Goal: Transaction & Acquisition: Book appointment/travel/reservation

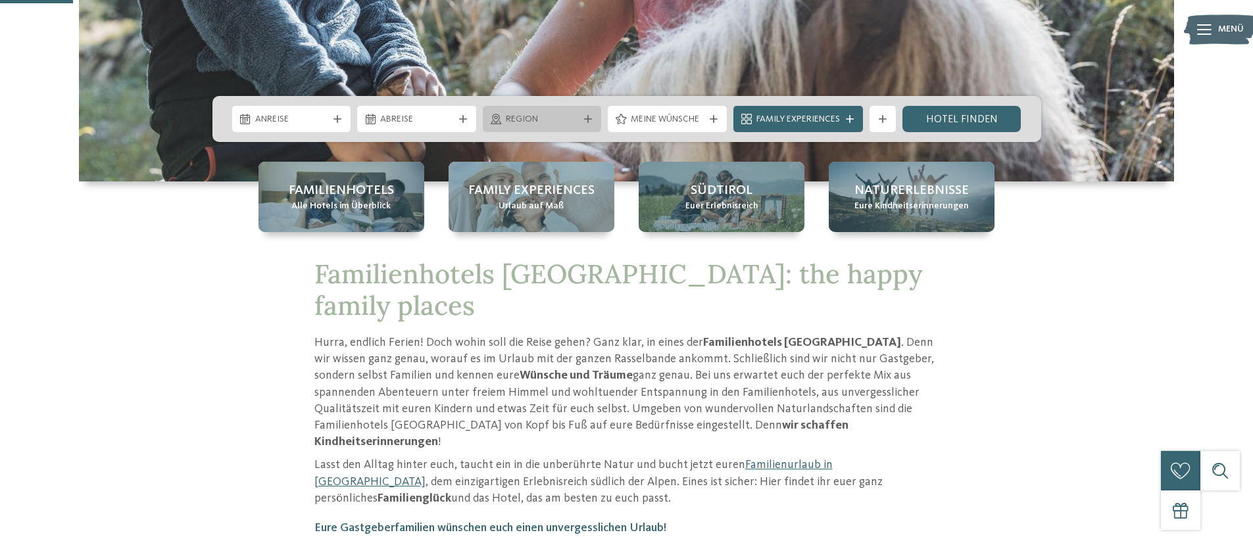
scroll to position [329, 0]
click at [558, 121] on span "Region" at bounding box center [542, 119] width 73 height 13
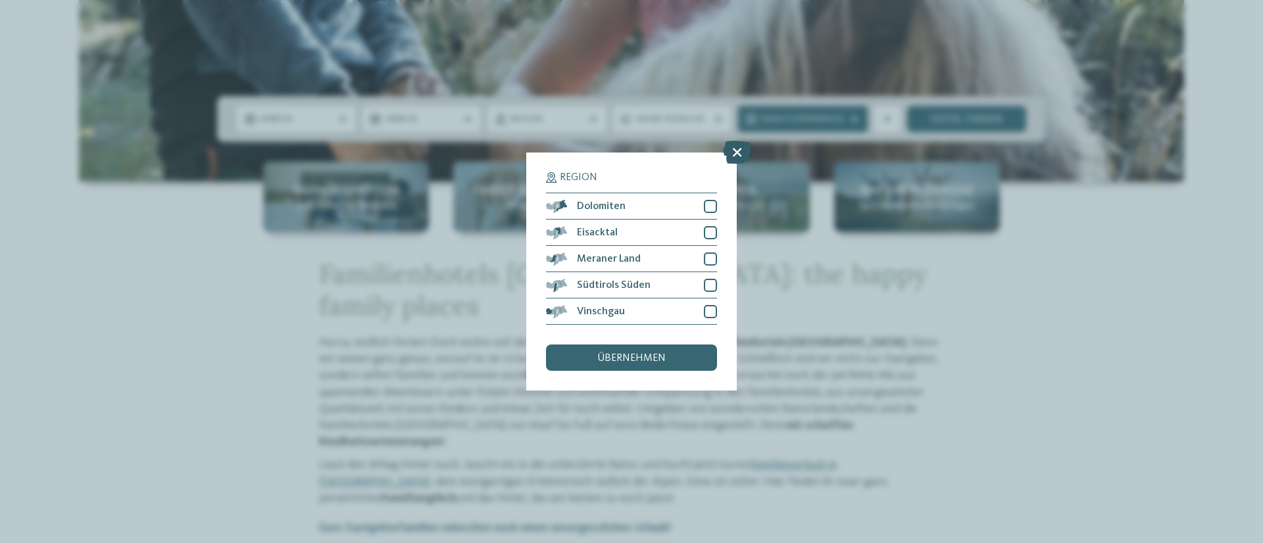
click at [738, 155] on icon at bounding box center [737, 152] width 28 height 23
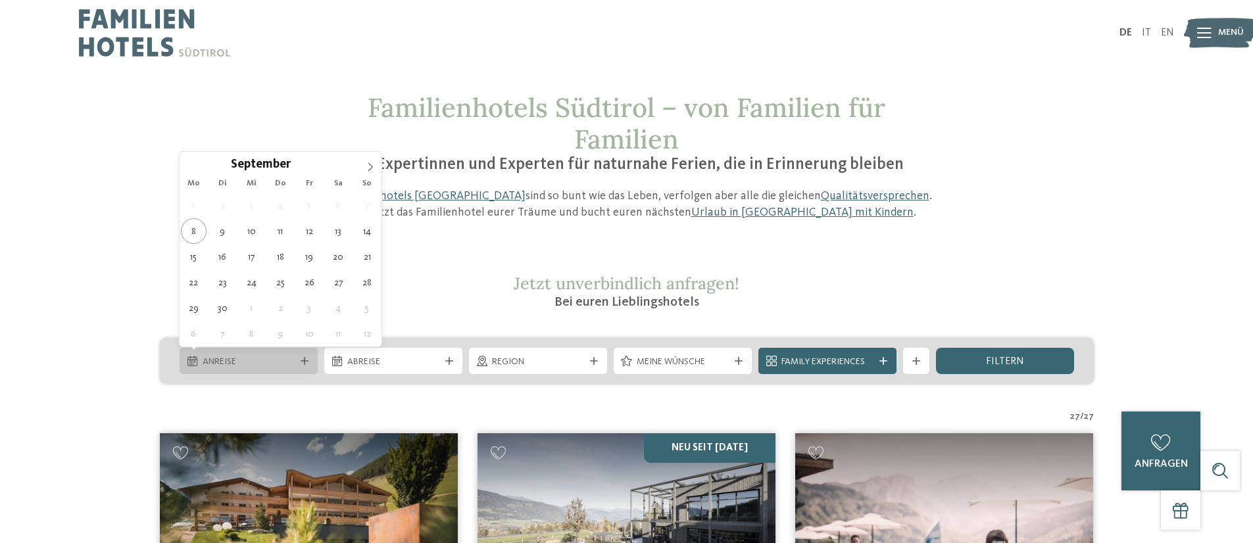
click at [249, 357] on span "Anreise" at bounding box center [249, 362] width 92 height 13
type div "03.10.2025"
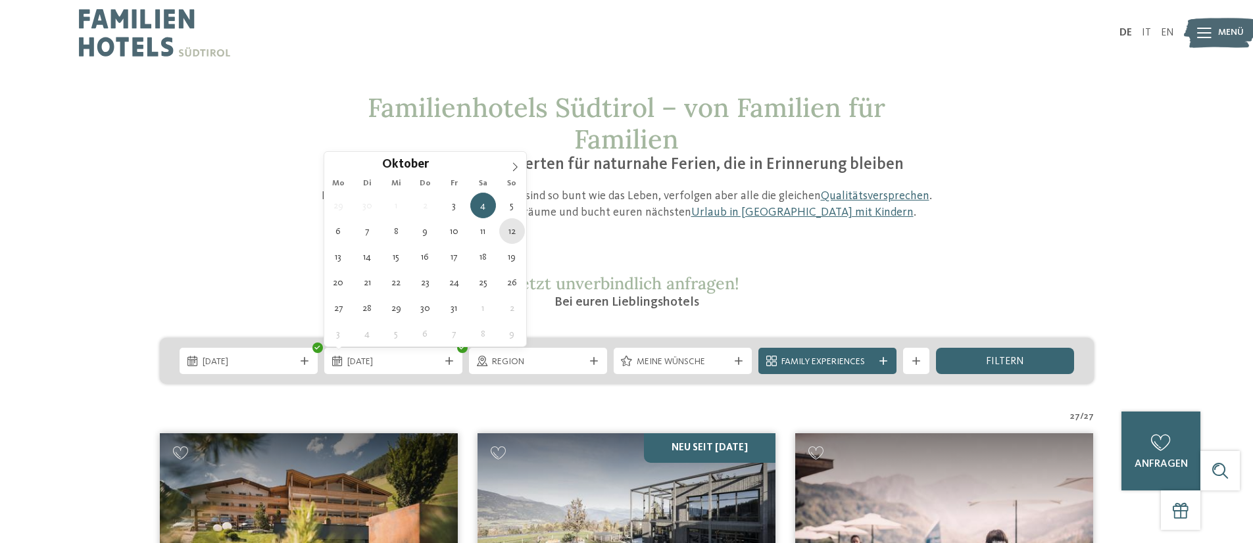
type div "12.10.2025"
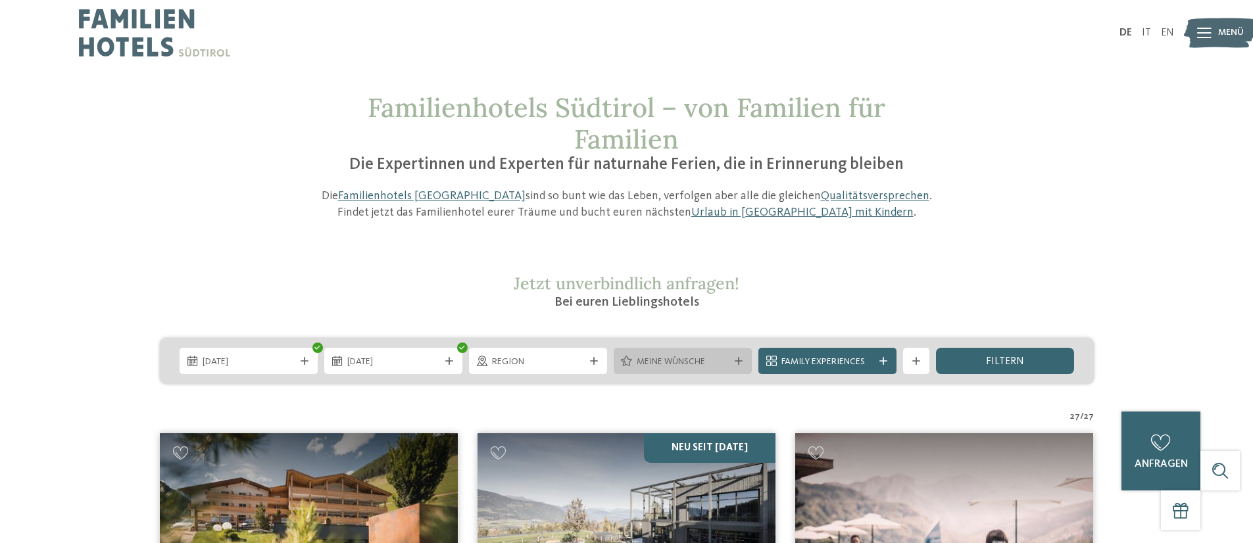
click at [704, 359] on span "Meine Wünsche" at bounding box center [683, 362] width 92 height 13
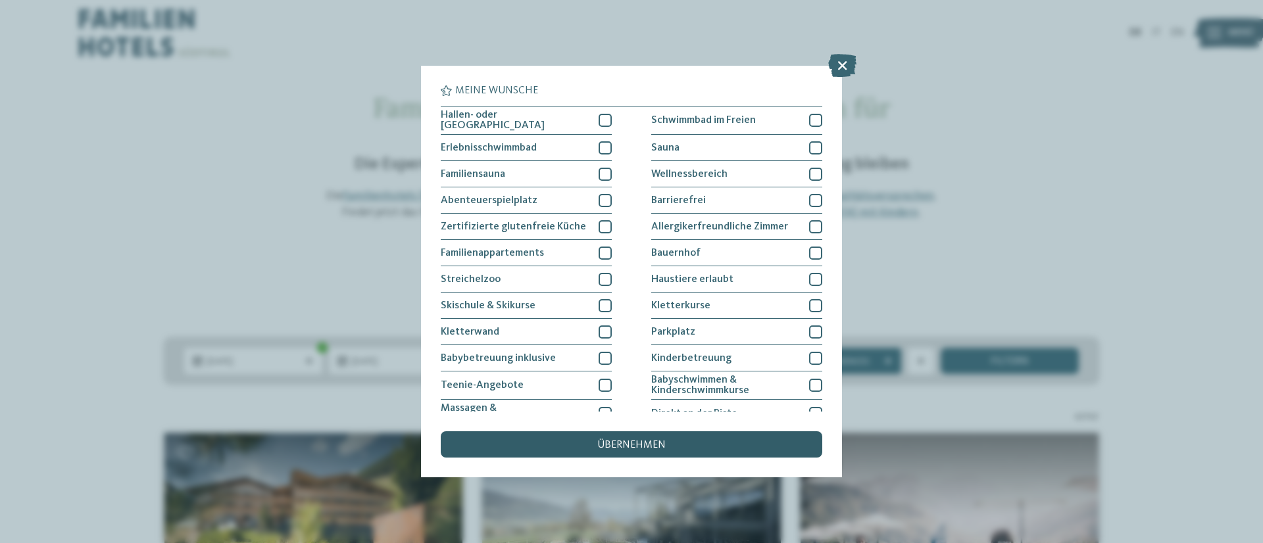
click at [658, 447] on span "übernehmen" at bounding box center [631, 445] width 68 height 11
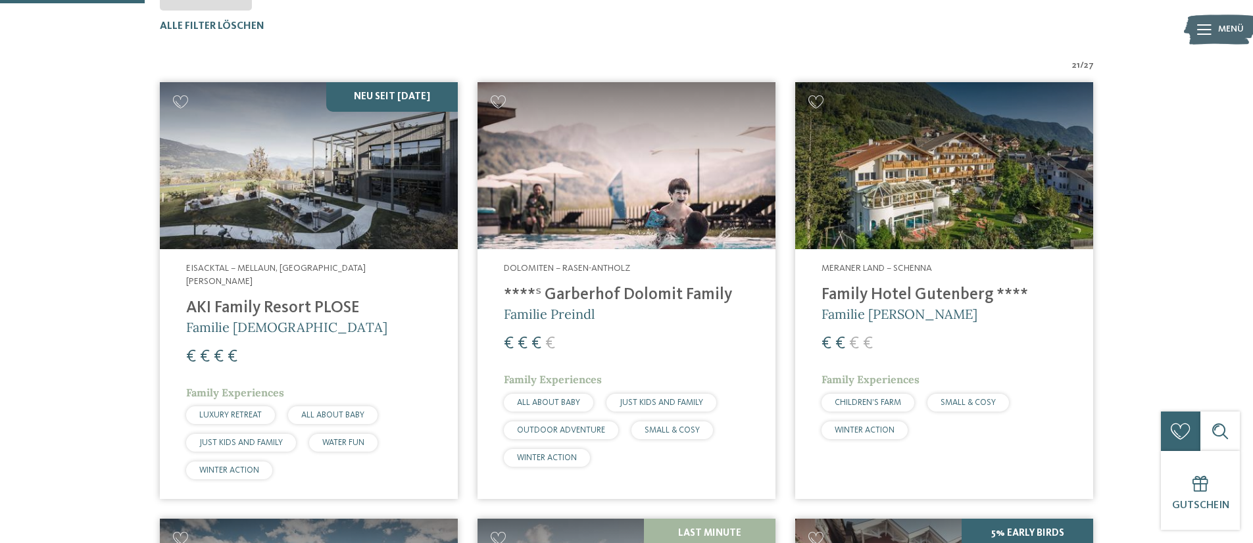
scroll to position [760, 0]
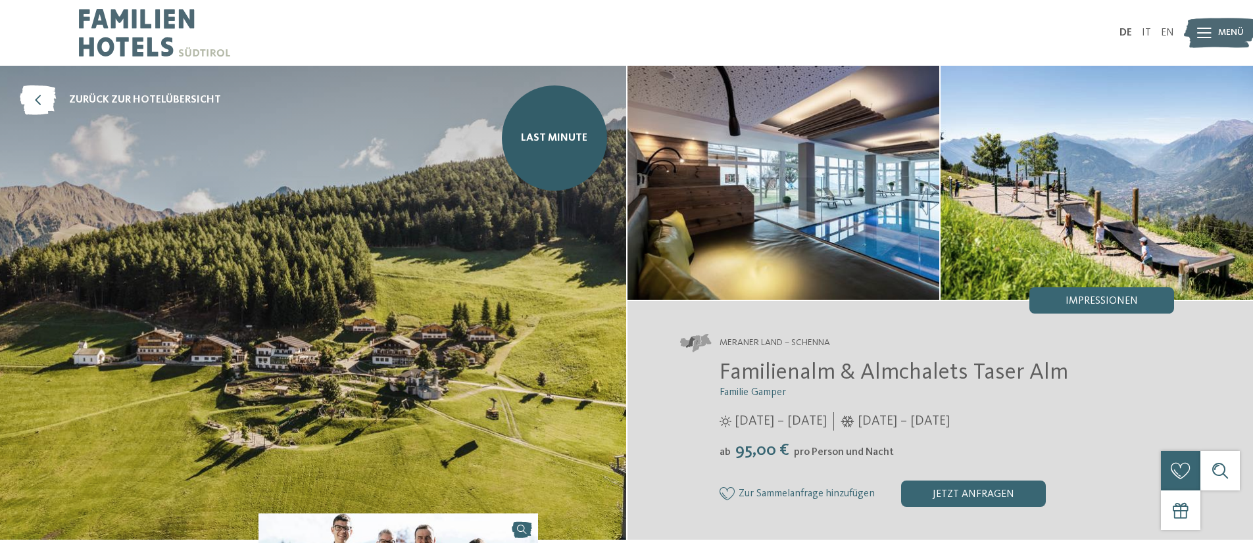
click at [861, 173] on img at bounding box center [783, 183] width 312 height 234
click at [1119, 301] on span "Impressionen" at bounding box center [1102, 301] width 72 height 11
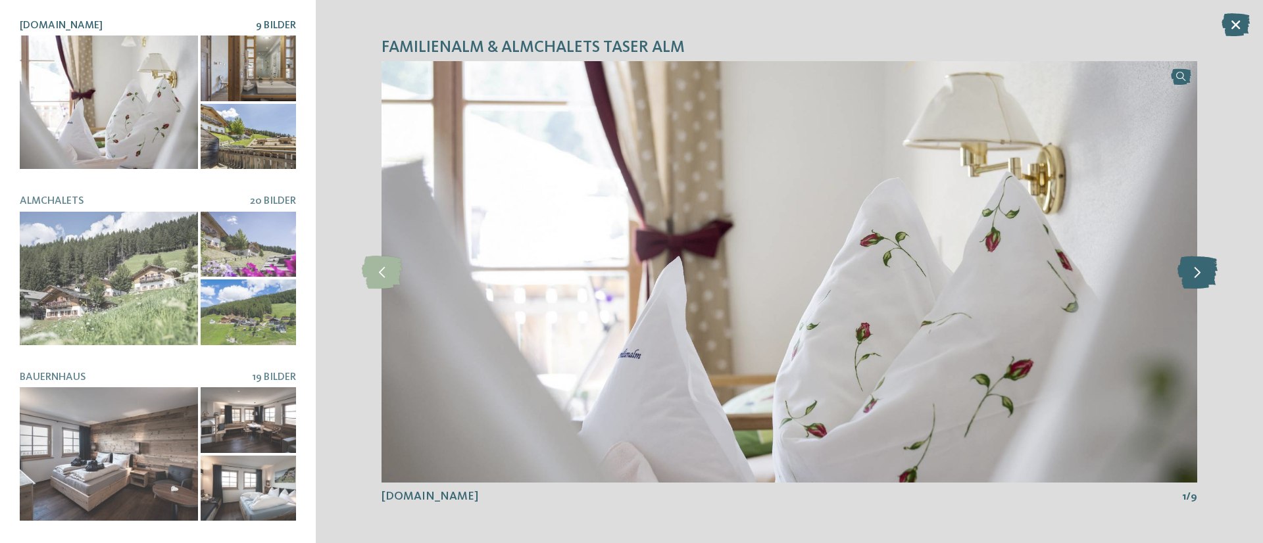
click at [1196, 268] on icon at bounding box center [1197, 271] width 40 height 33
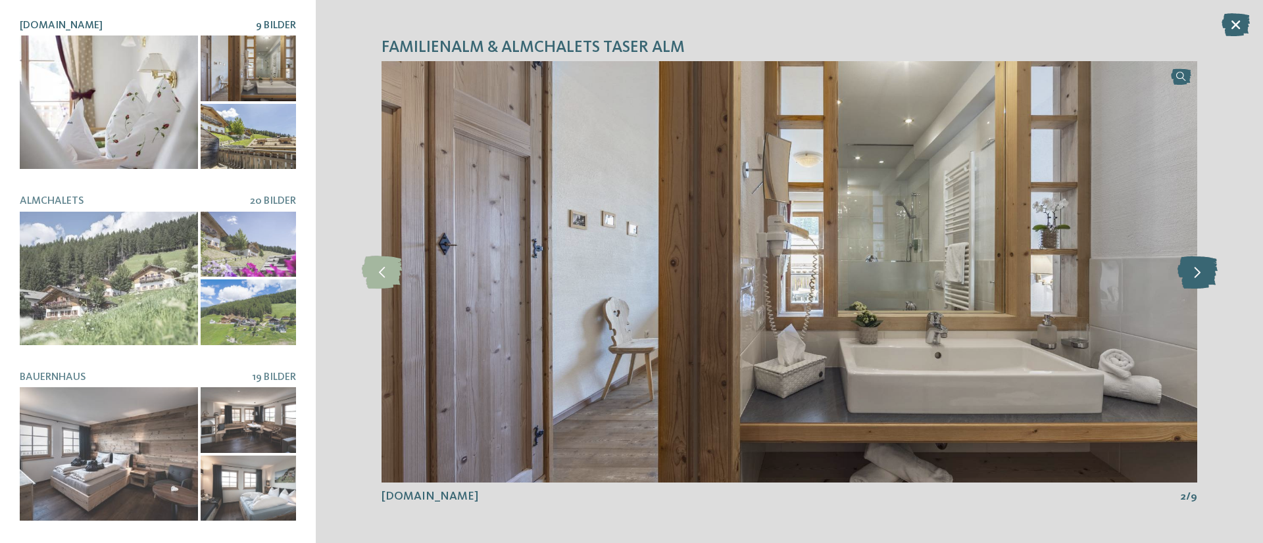
click at [1196, 268] on icon at bounding box center [1197, 271] width 40 height 33
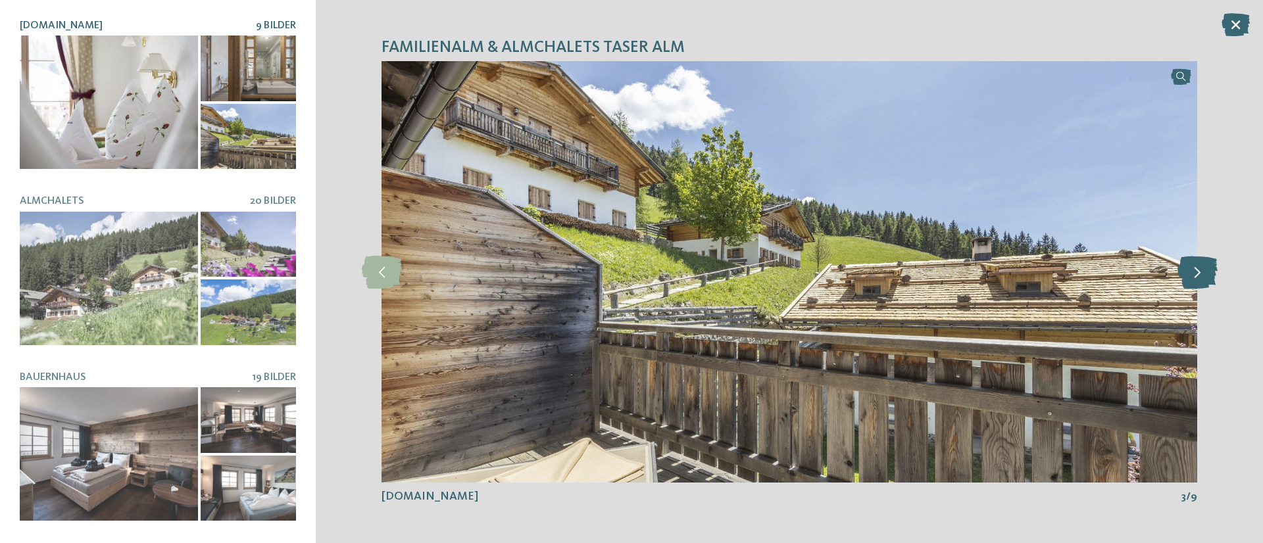
click at [1196, 268] on icon at bounding box center [1197, 271] width 40 height 33
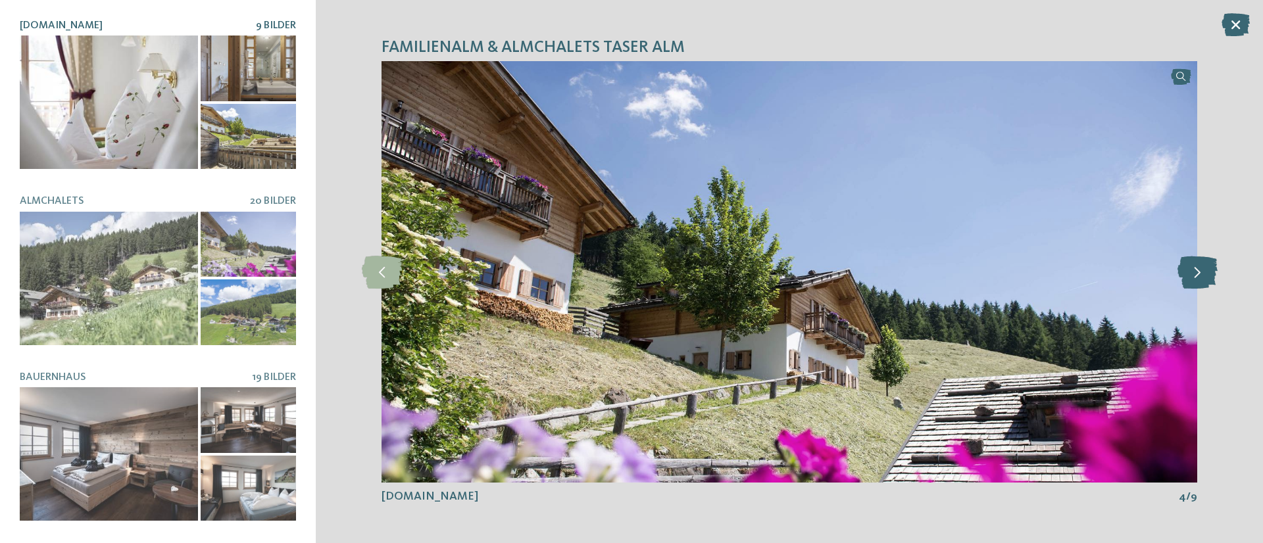
click at [1196, 268] on icon at bounding box center [1197, 271] width 40 height 33
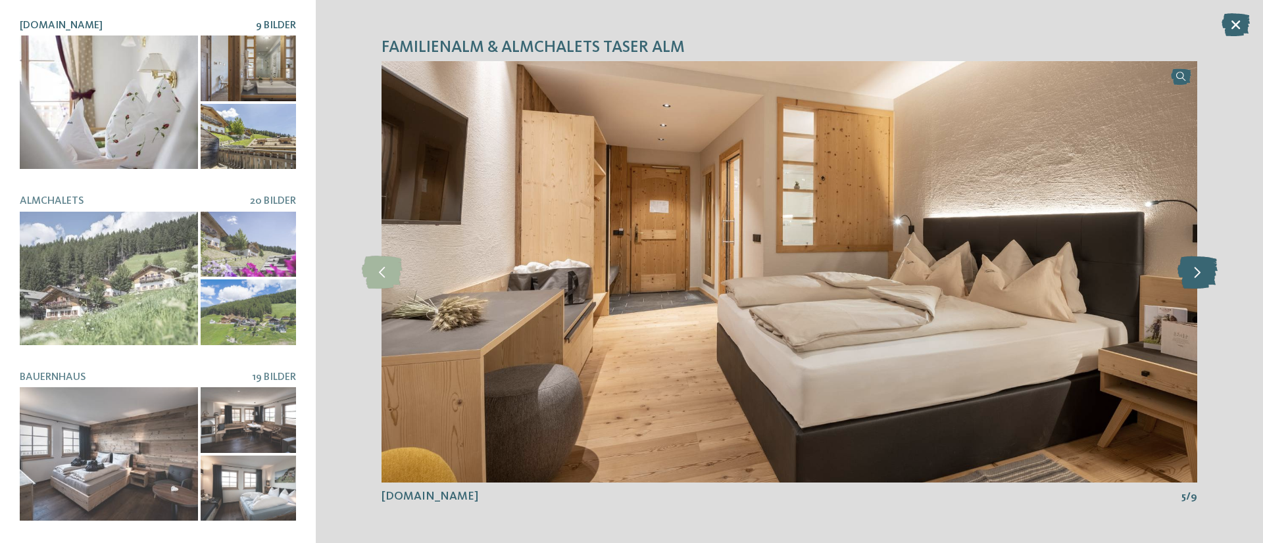
click at [1196, 268] on icon at bounding box center [1197, 271] width 40 height 33
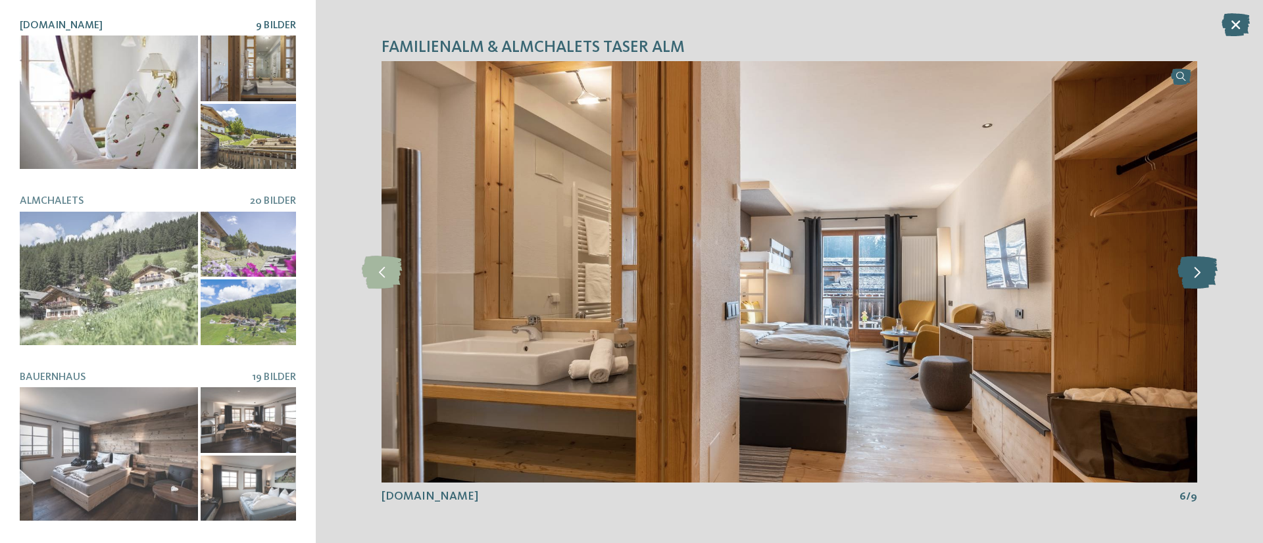
click at [1196, 268] on icon at bounding box center [1197, 271] width 40 height 33
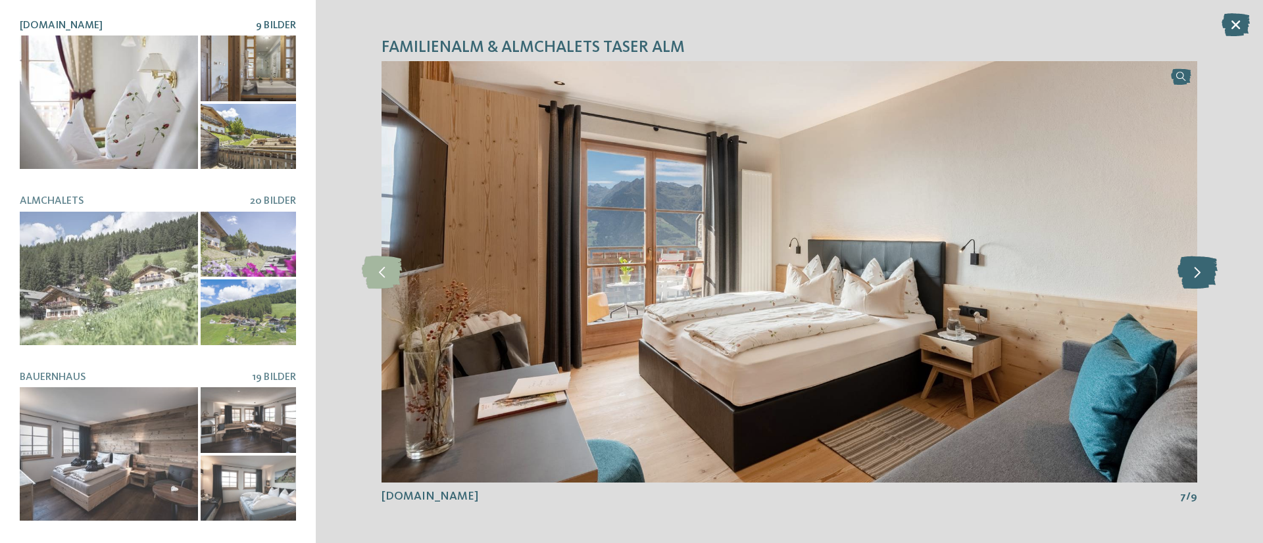
click at [1196, 268] on icon at bounding box center [1197, 271] width 40 height 33
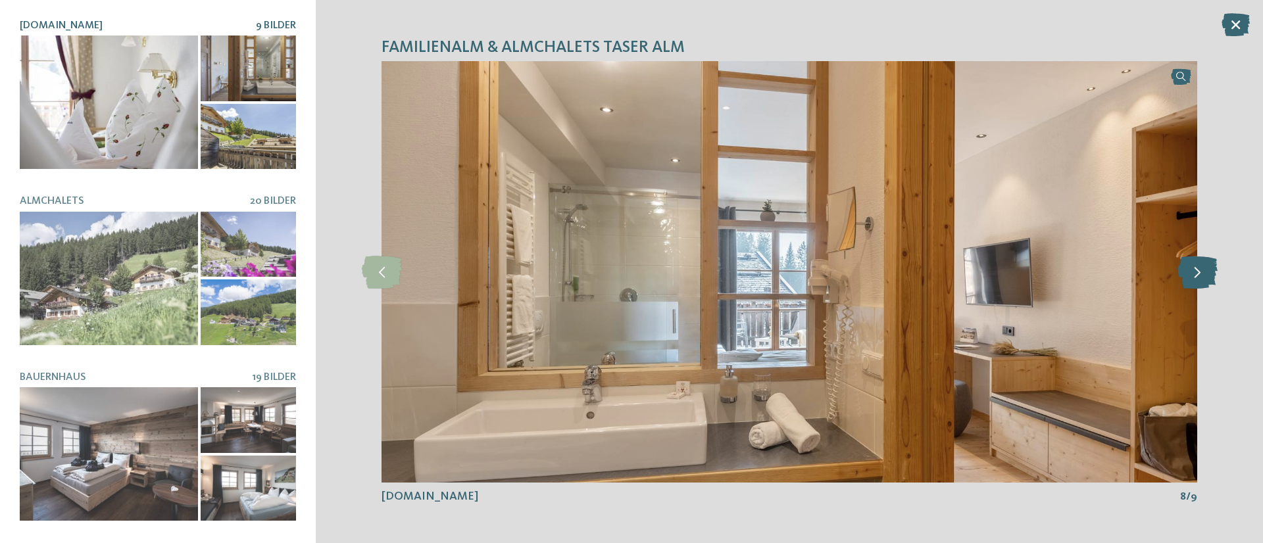
click at [1196, 268] on icon at bounding box center [1197, 271] width 40 height 33
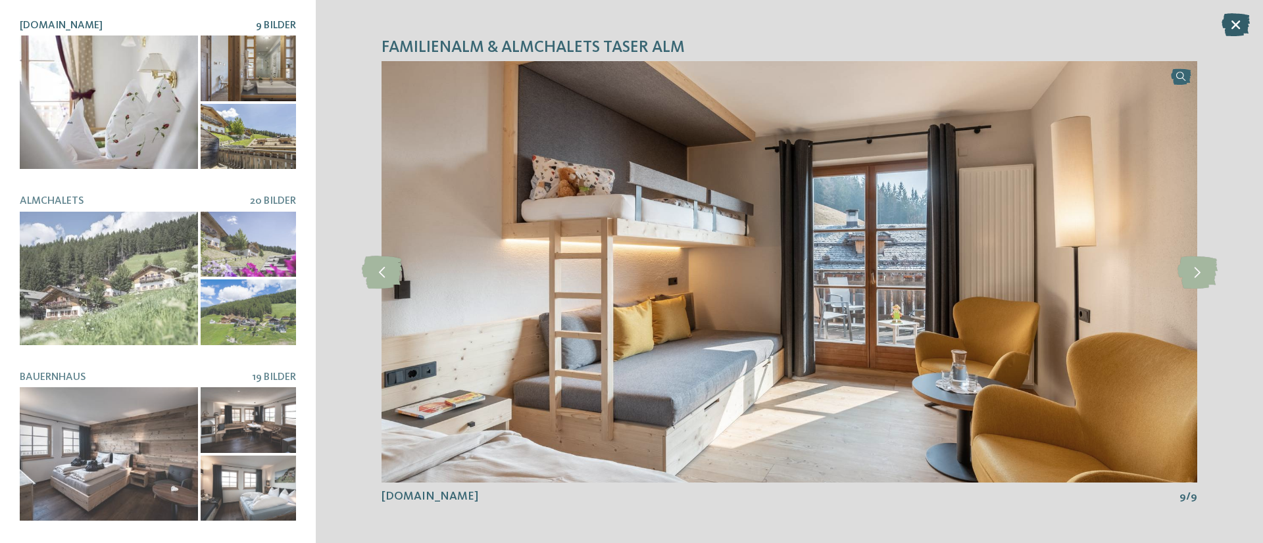
click at [1225, 26] on icon at bounding box center [1235, 24] width 28 height 23
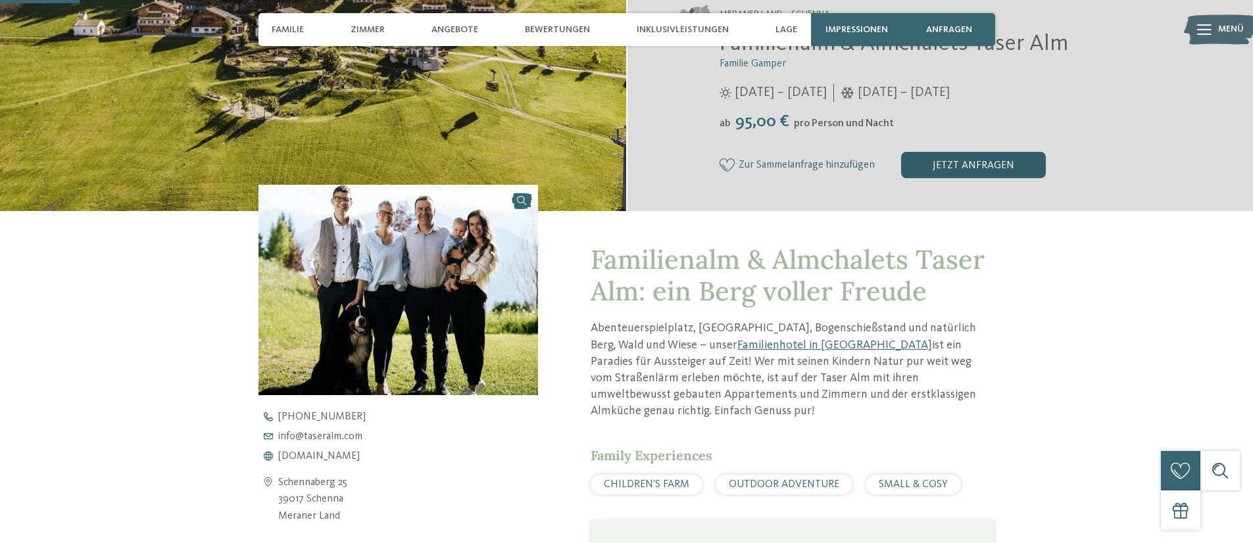
click at [989, 164] on div "jetzt anfragen" at bounding box center [973, 165] width 145 height 26
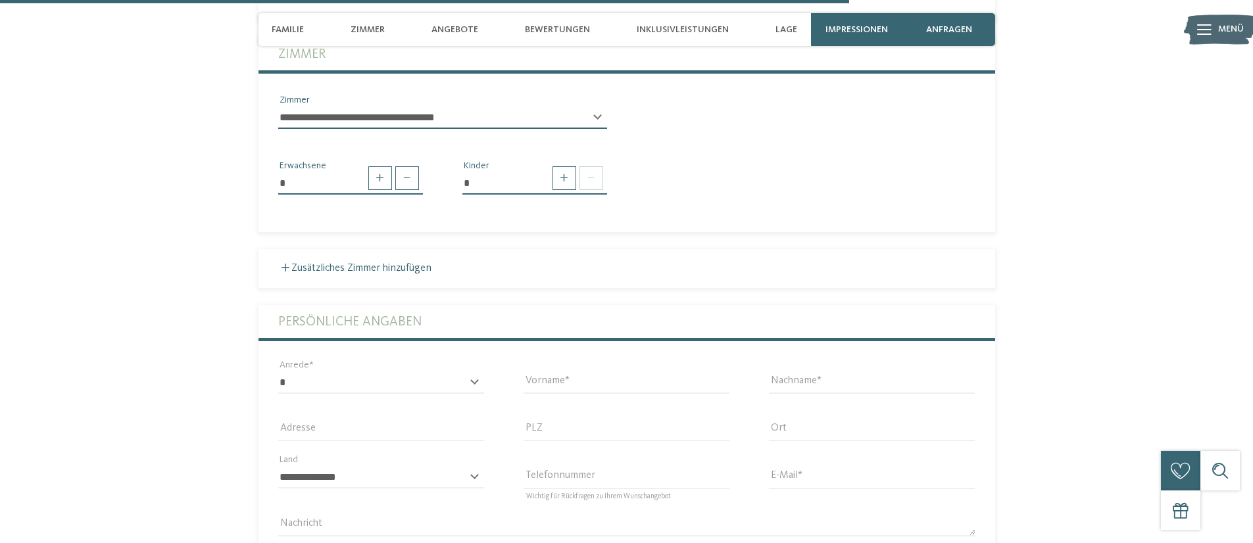
scroll to position [3755, 0]
